Goal: Browse casually: Explore the website without a specific task or goal

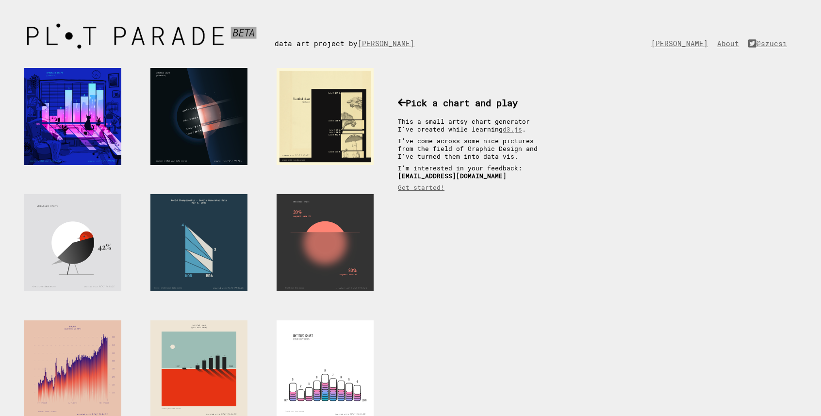
click at [217, 237] on div at bounding box center [198, 242] width 97 height 97
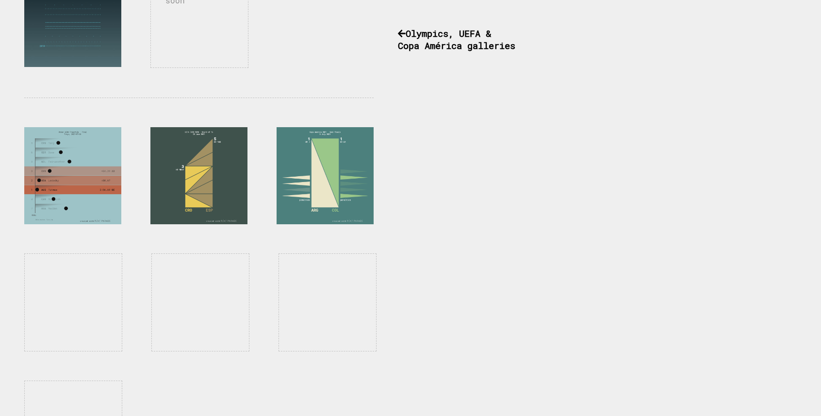
scroll to position [735, 0]
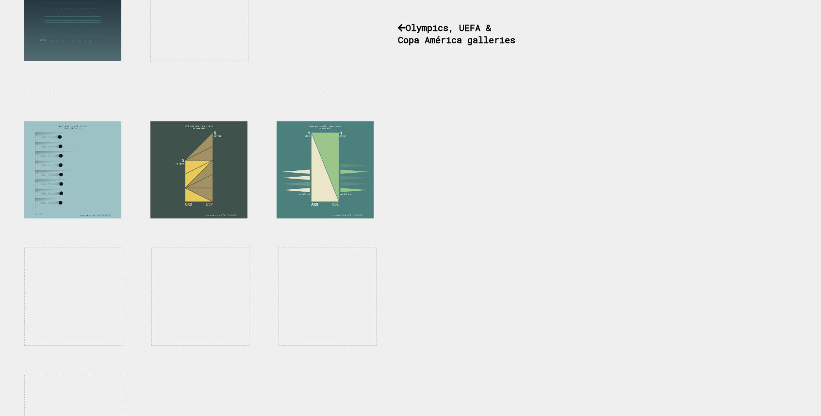
click at [67, 178] on div at bounding box center [72, 169] width 97 height 97
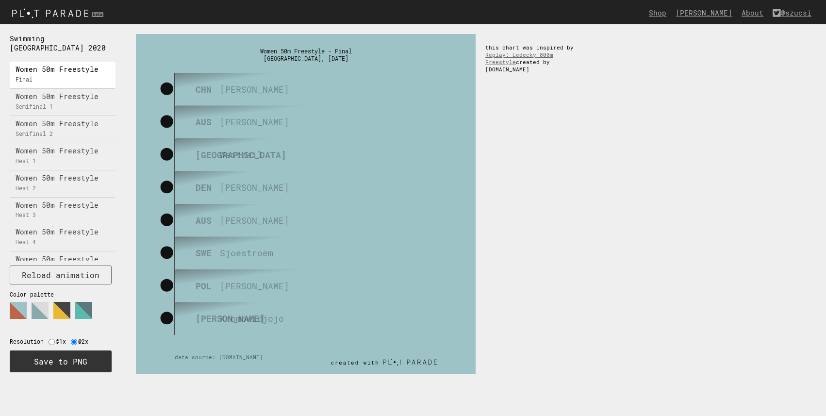
click at [23, 12] on img at bounding box center [59, 13] width 118 height 16
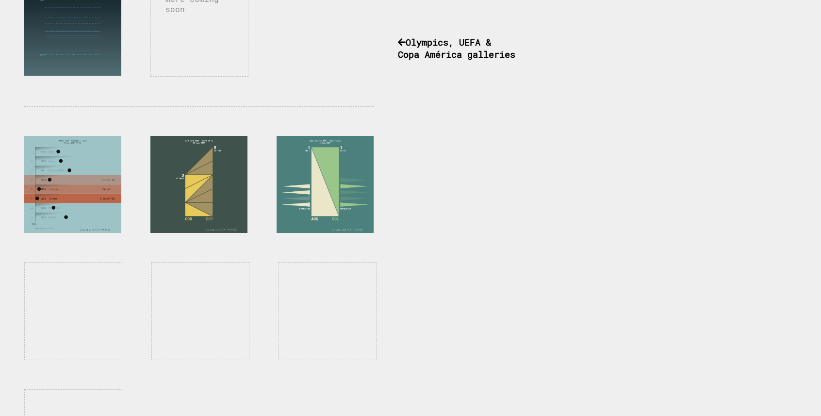
scroll to position [806, 0]
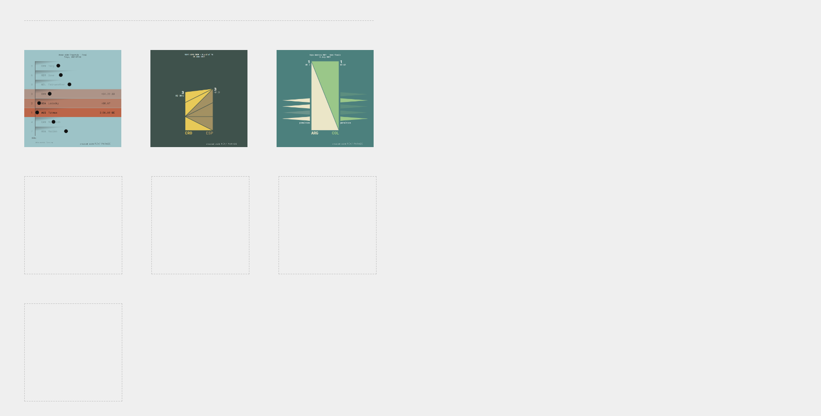
click at [219, 104] on div at bounding box center [198, 98] width 97 height 97
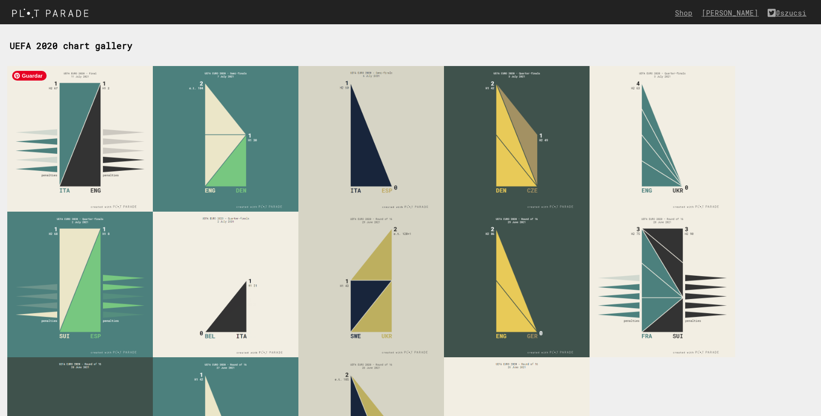
scroll to position [115, 0]
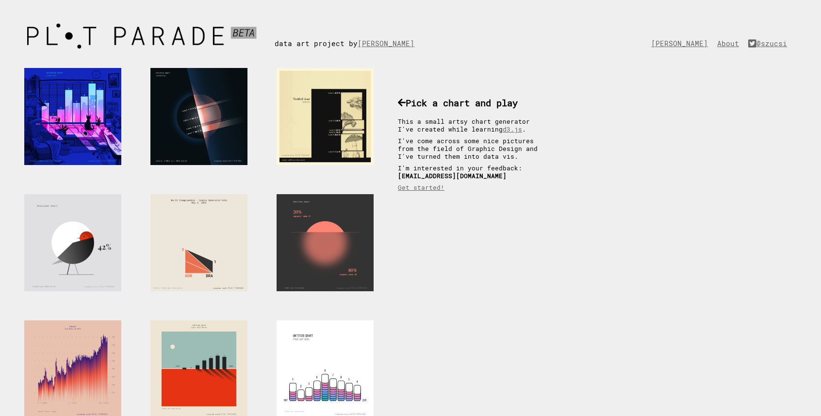
scroll to position [806, 0]
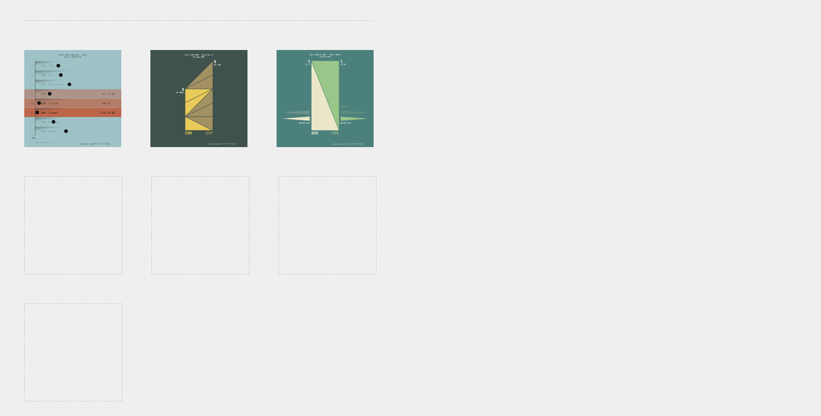
click at [327, 105] on div at bounding box center [325, 98] width 97 height 97
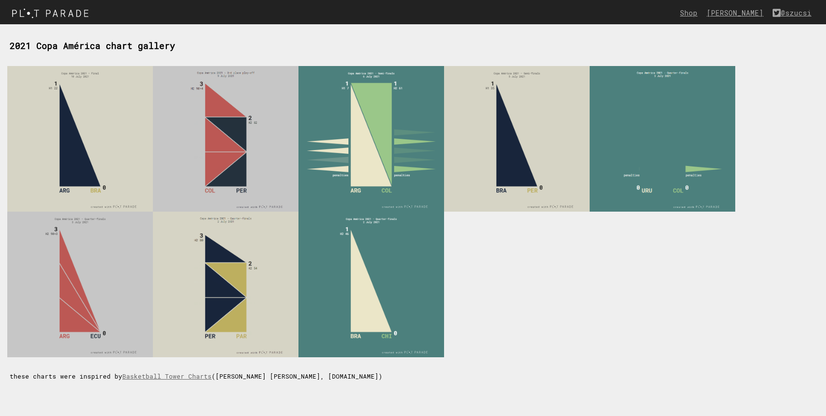
click at [47, 13] on img at bounding box center [52, 13] width 105 height 16
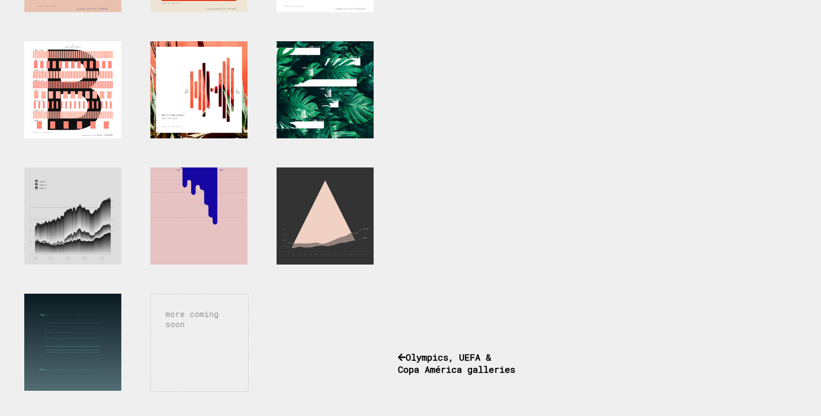
scroll to position [400, 0]
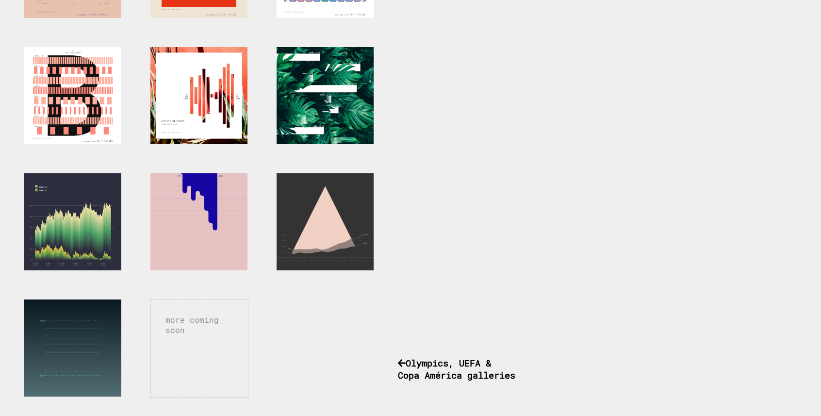
click at [103, 252] on div at bounding box center [72, 221] width 97 height 97
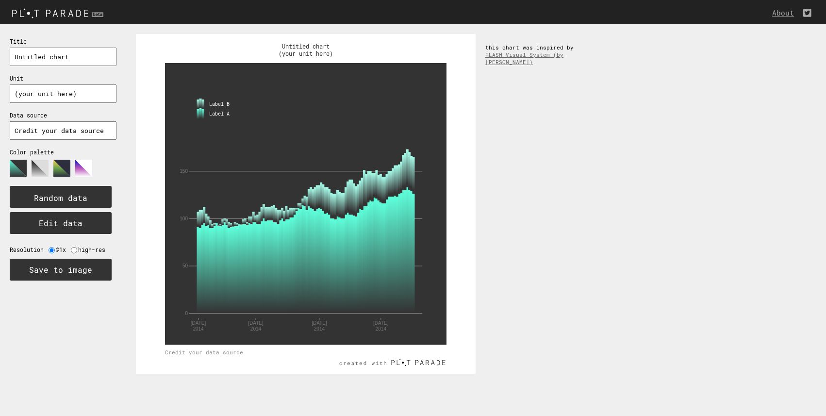
click at [33, 164] on polygon at bounding box center [40, 168] width 17 height 17
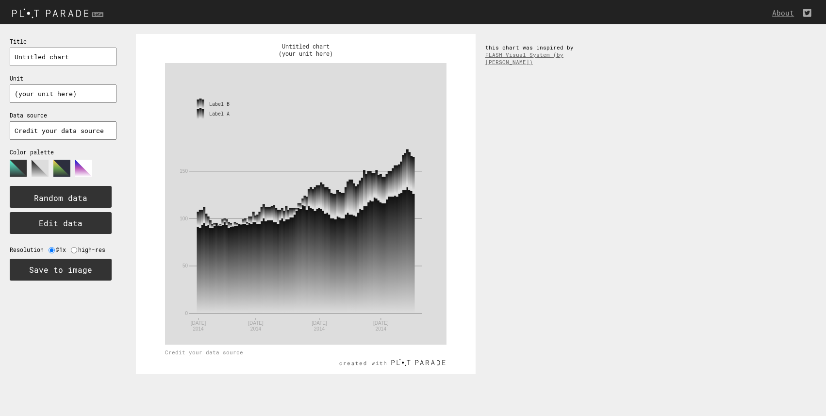
click at [47, 165] on polygon at bounding box center [40, 168] width 17 height 17
click at [60, 167] on polygon at bounding box center [61, 168] width 17 height 17
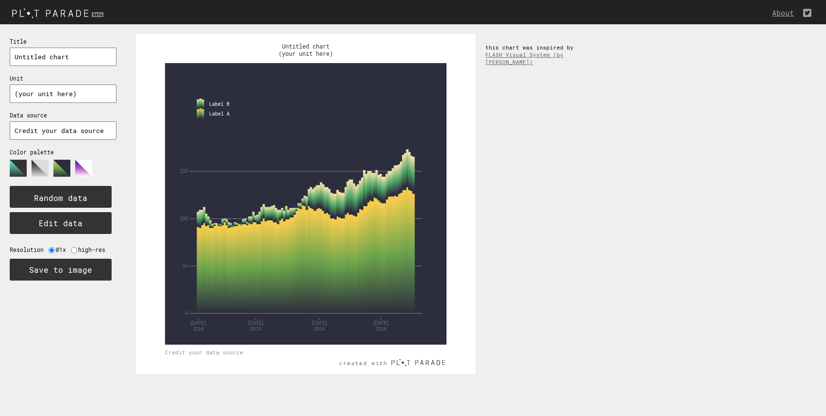
click at [40, 167] on polygon at bounding box center [40, 168] width 17 height 17
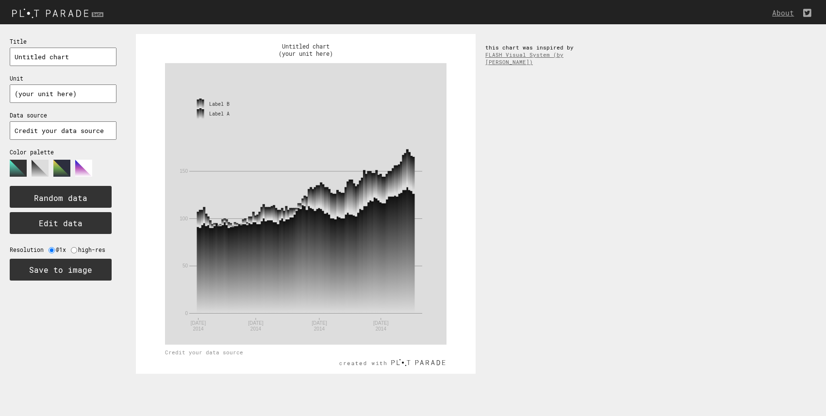
click at [74, 248] on input "radio" at bounding box center [74, 250] width 6 height 6
radio input "true"
click at [60, 13] on img at bounding box center [59, 13] width 118 height 16
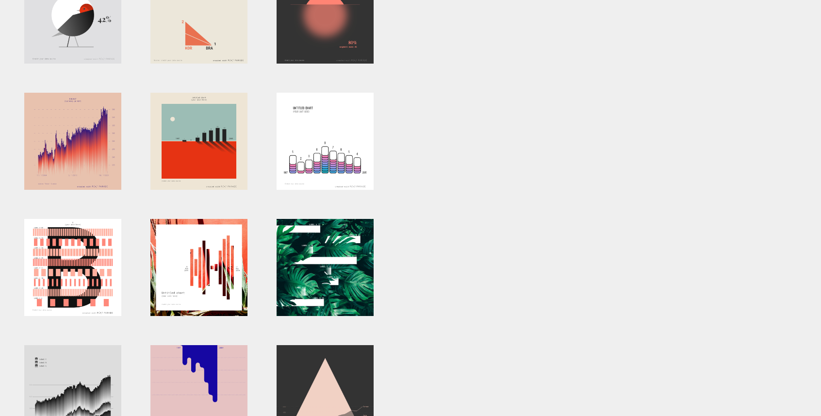
scroll to position [203, 0]
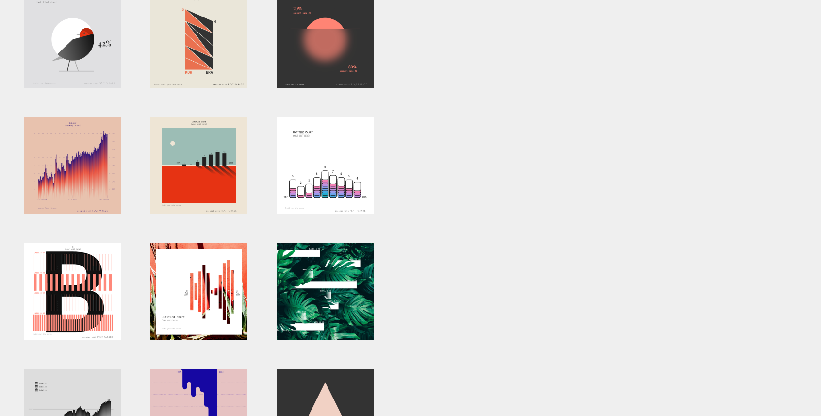
click at [77, 296] on div at bounding box center [72, 291] width 97 height 97
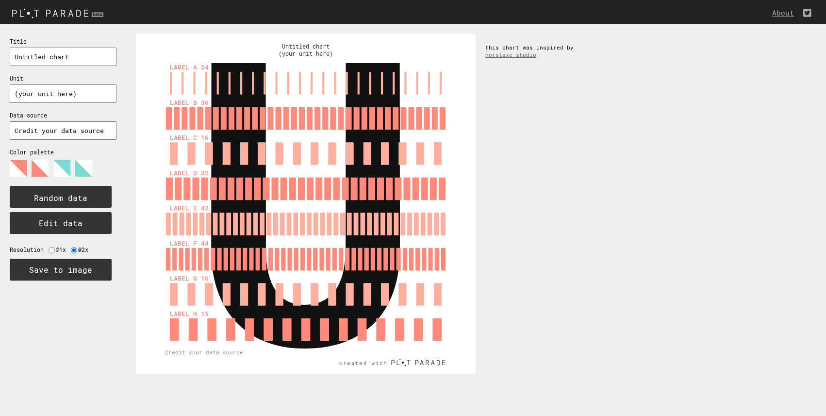
click at [54, 167] on polygon at bounding box center [61, 168] width 17 height 17
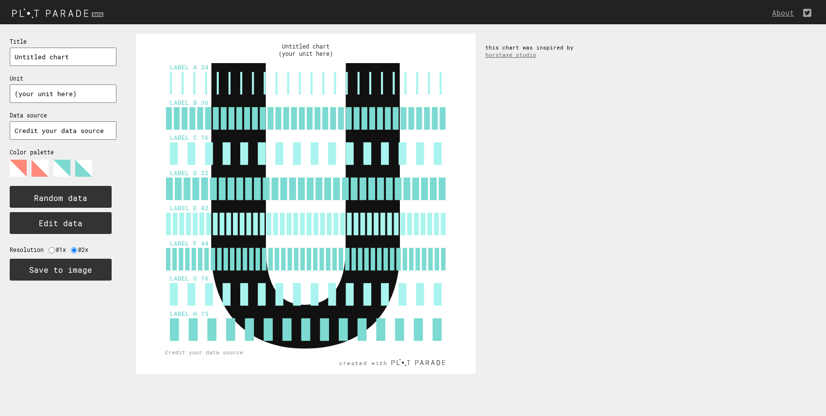
click at [83, 167] on polygon at bounding box center [83, 168] width 17 height 17
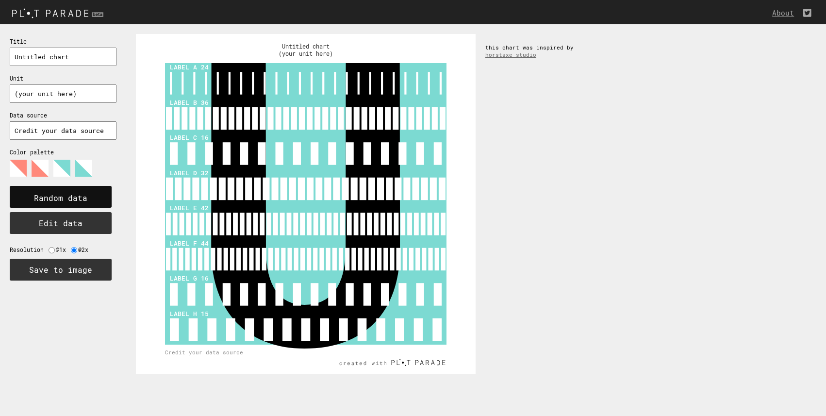
click at [68, 194] on text "Random data" at bounding box center [60, 198] width 53 height 10
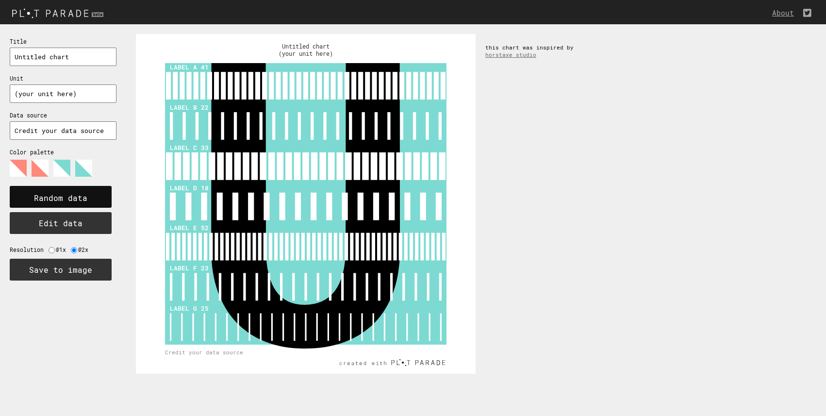
click at [68, 194] on text "Random data" at bounding box center [60, 198] width 53 height 10
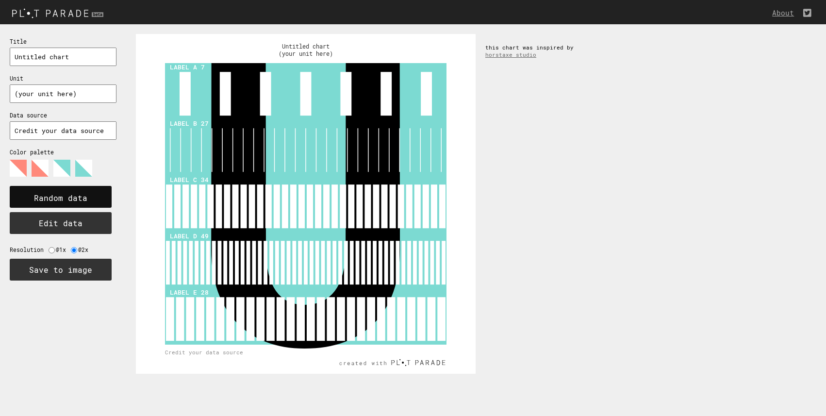
click at [68, 194] on text "Random data" at bounding box center [60, 198] width 53 height 10
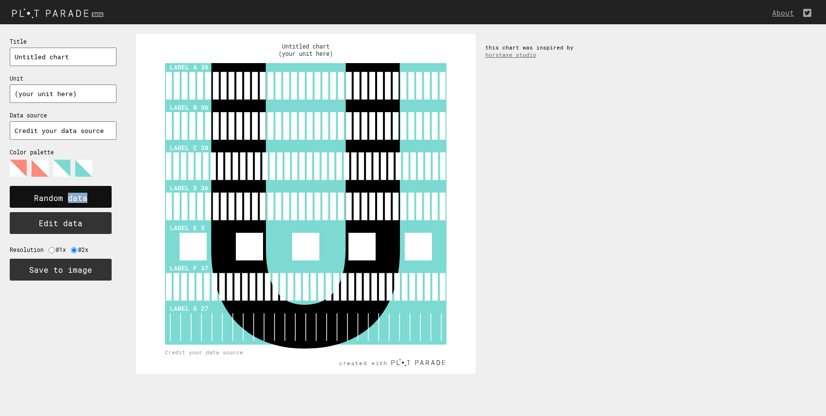
click at [68, 194] on text "Random data" at bounding box center [60, 198] width 53 height 10
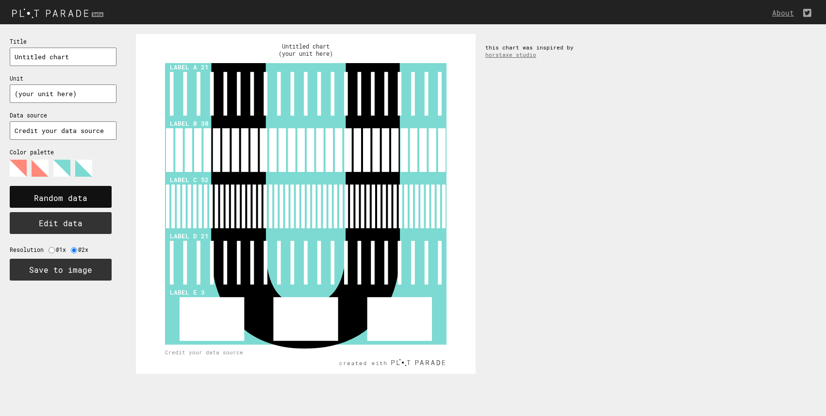
click at [68, 194] on text "Random data" at bounding box center [60, 198] width 53 height 10
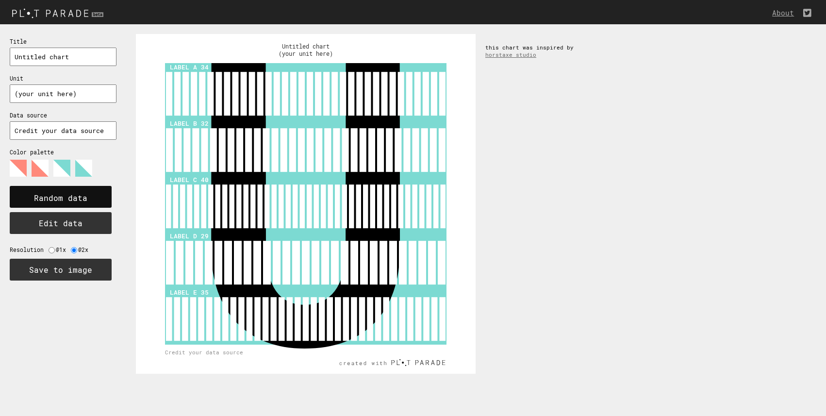
click at [68, 194] on text "Random data" at bounding box center [60, 198] width 53 height 10
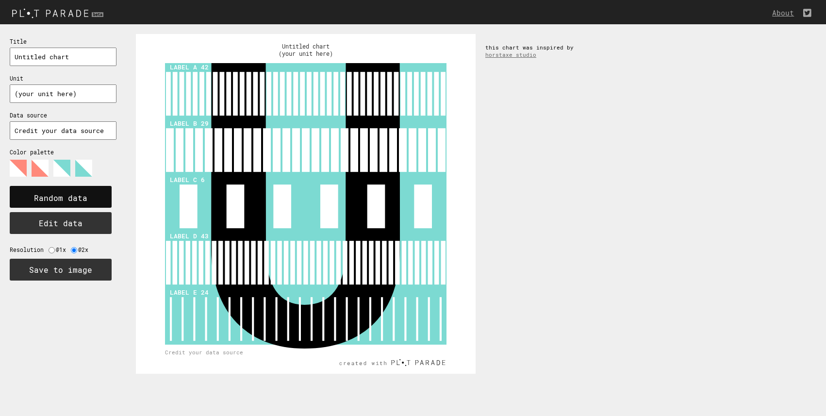
click at [68, 194] on text "Random data" at bounding box center [60, 198] width 53 height 10
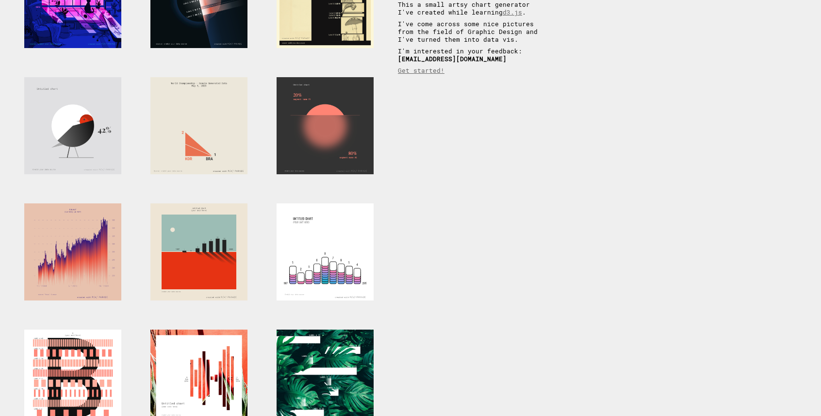
scroll to position [77, 0]
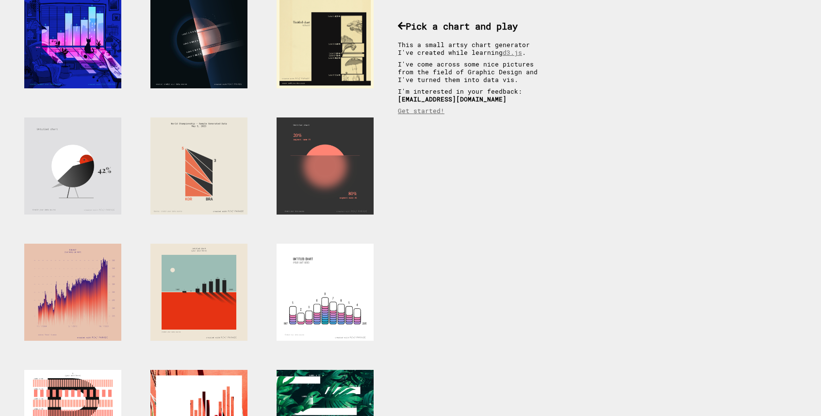
click at [200, 173] on div at bounding box center [198, 165] width 97 height 97
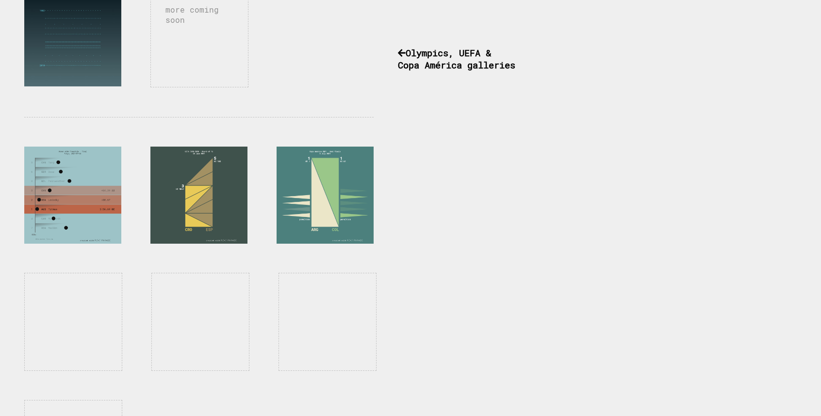
scroll to position [796, 0]
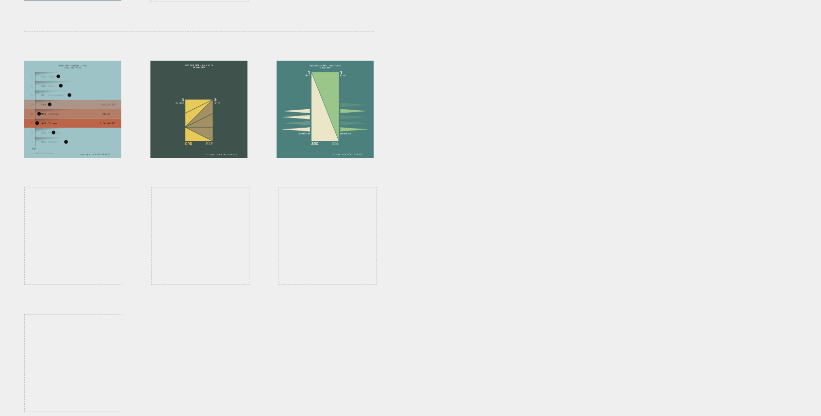
click at [213, 114] on div at bounding box center [198, 109] width 97 height 97
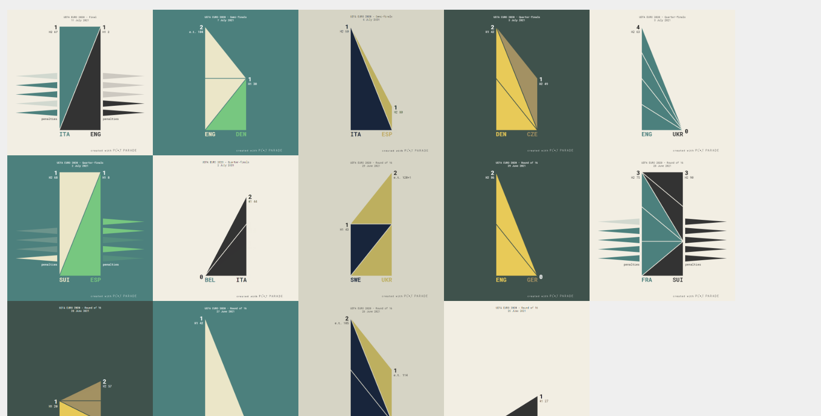
scroll to position [64, 0]
